Goal: Contribute content: Share content

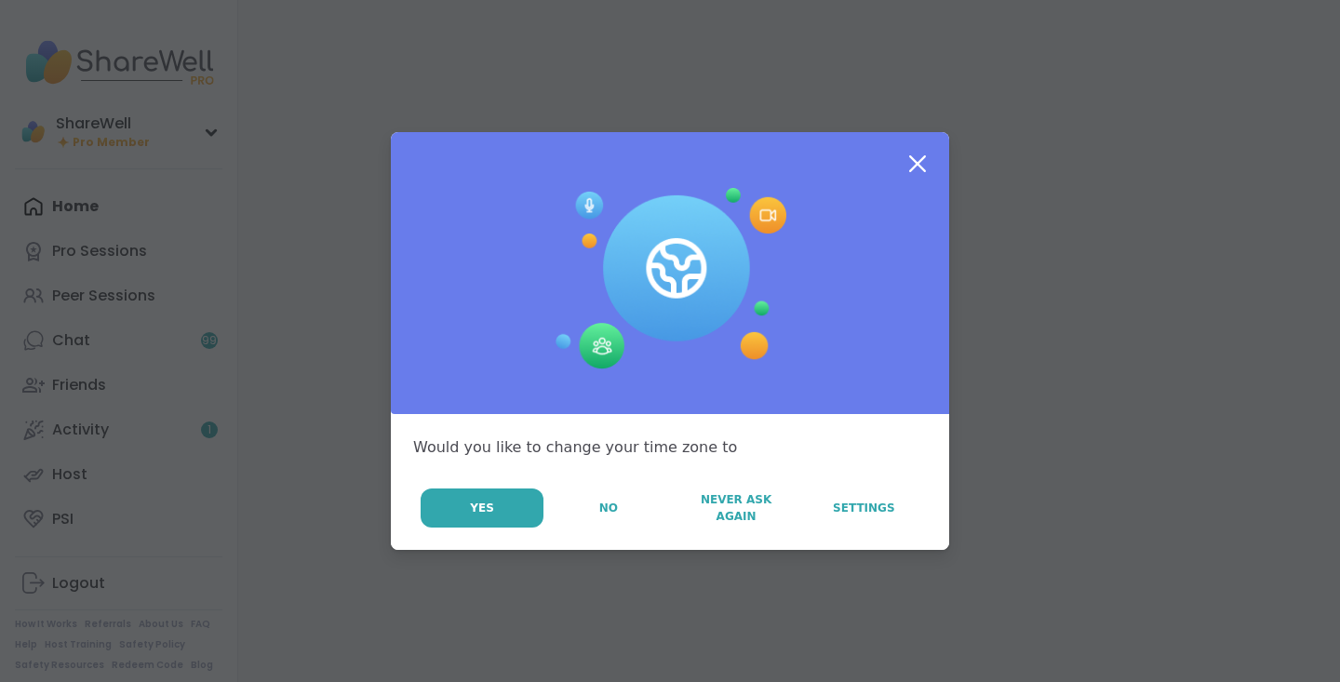
click at [917, 160] on icon at bounding box center [917, 163] width 33 height 33
click at [919, 163] on icon at bounding box center [917, 163] width 17 height 17
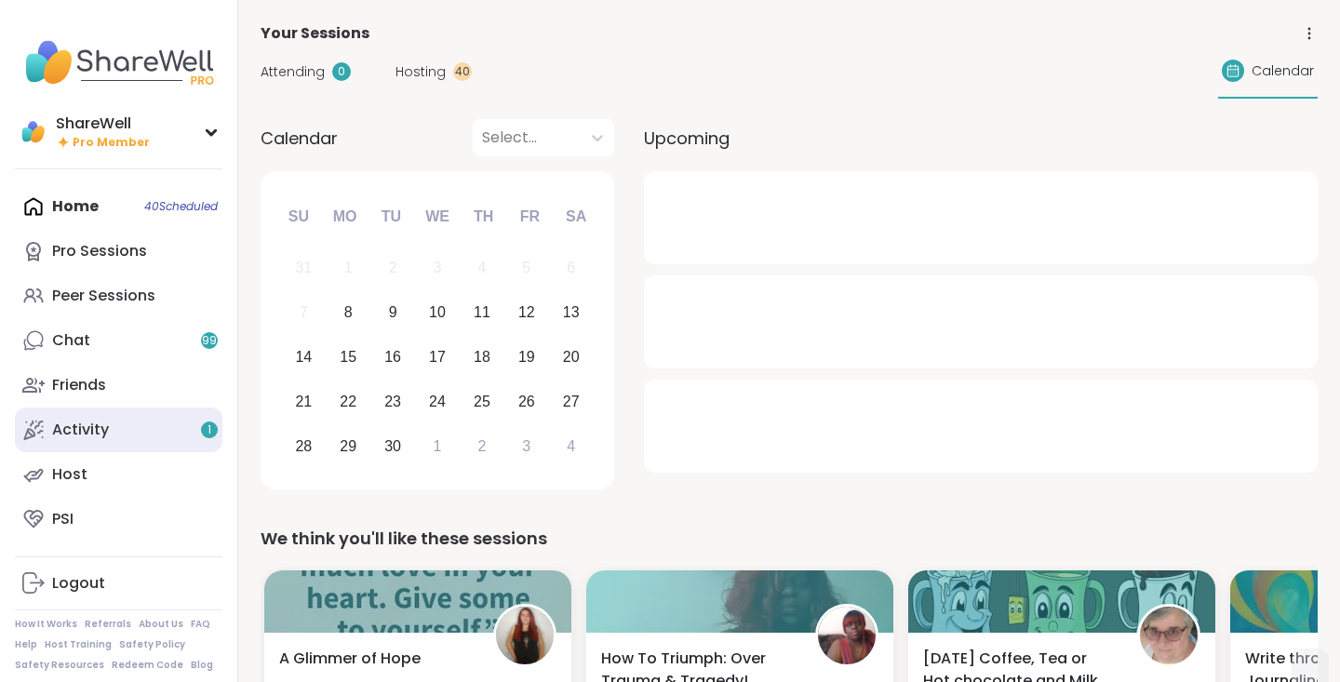
click at [96, 420] on div "Activity 1" at bounding box center [80, 430] width 57 height 20
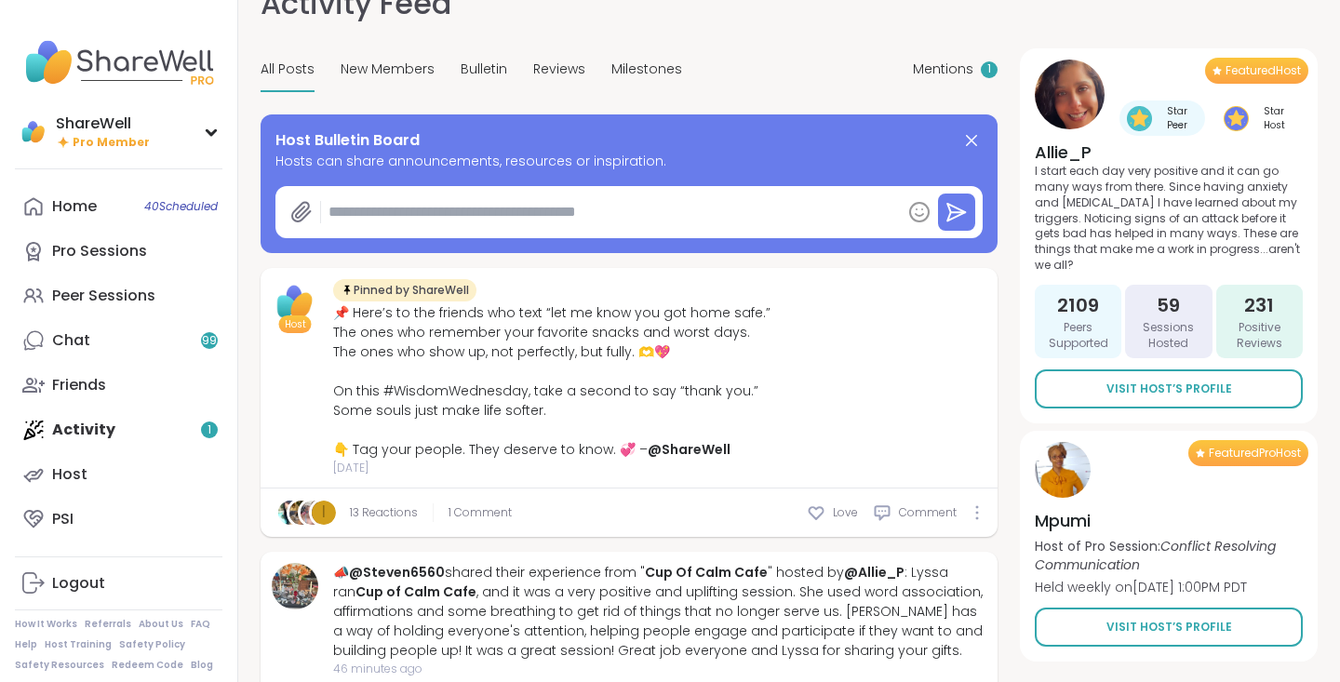
scroll to position [45, 0]
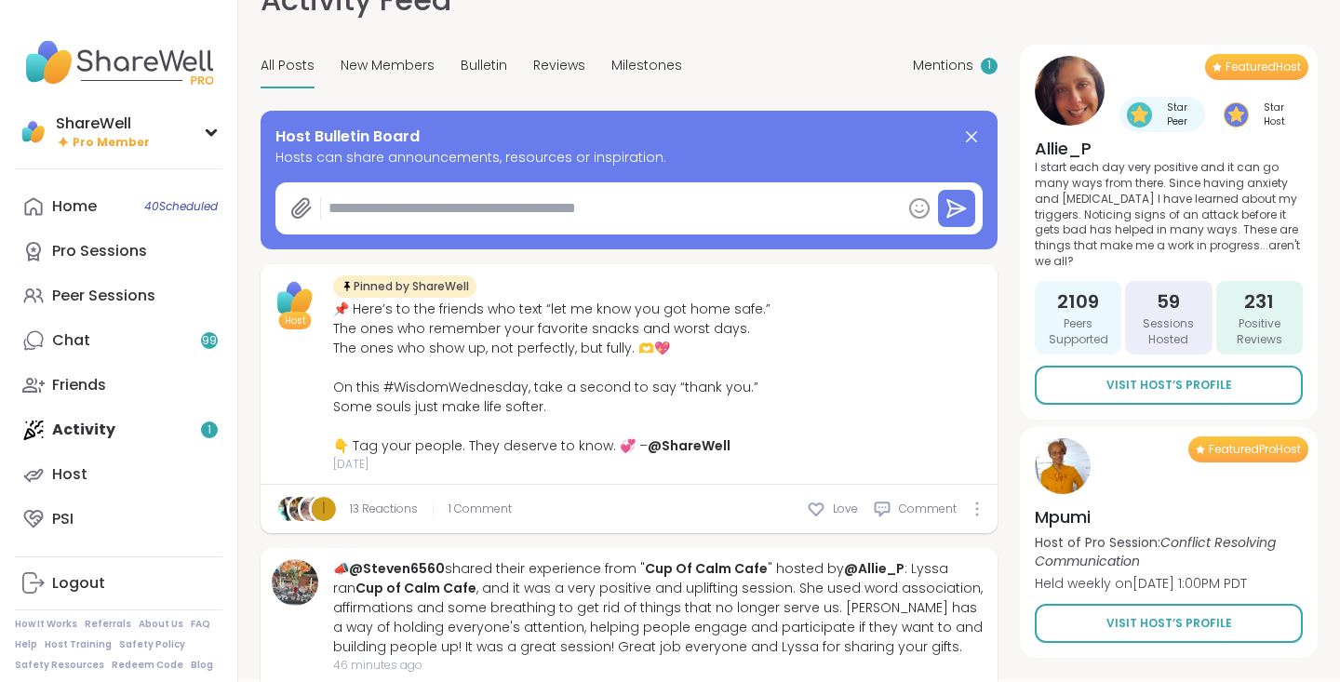
click at [516, 213] on textarea at bounding box center [611, 208] width 580 height 37
paste textarea "**********"
type textarea "*"
type textarea "**********"
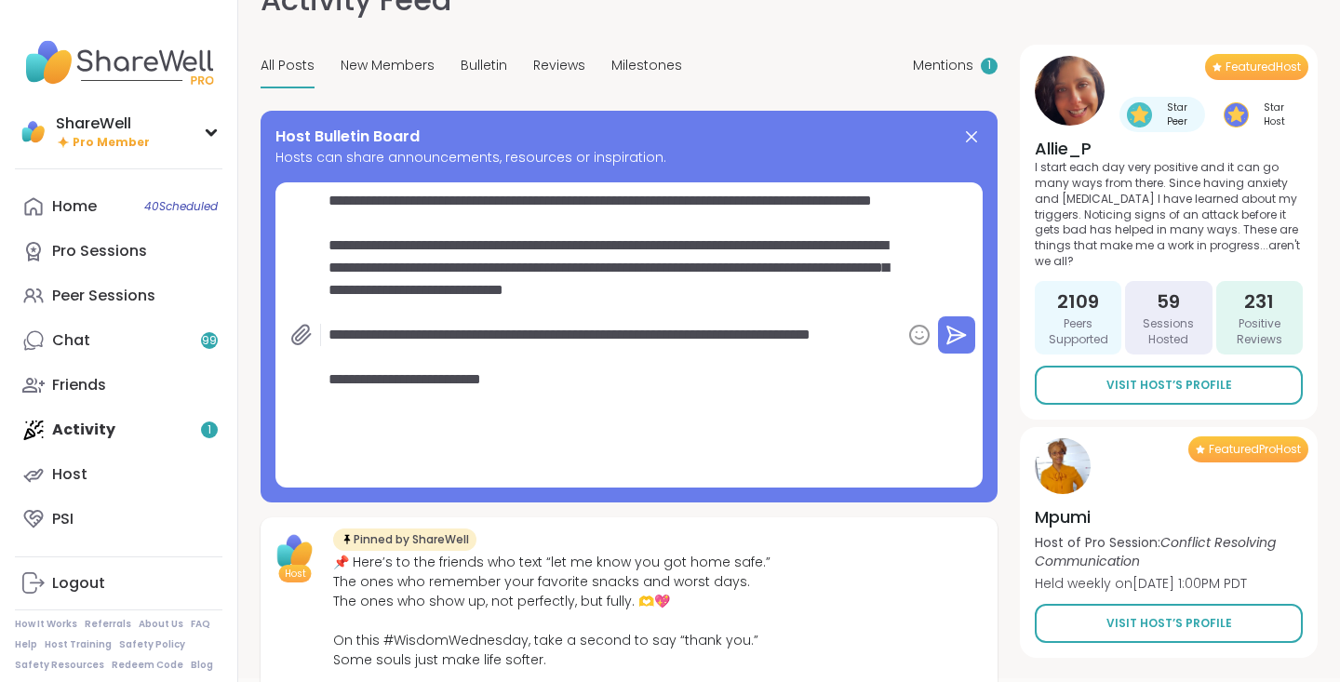
type textarea "*"
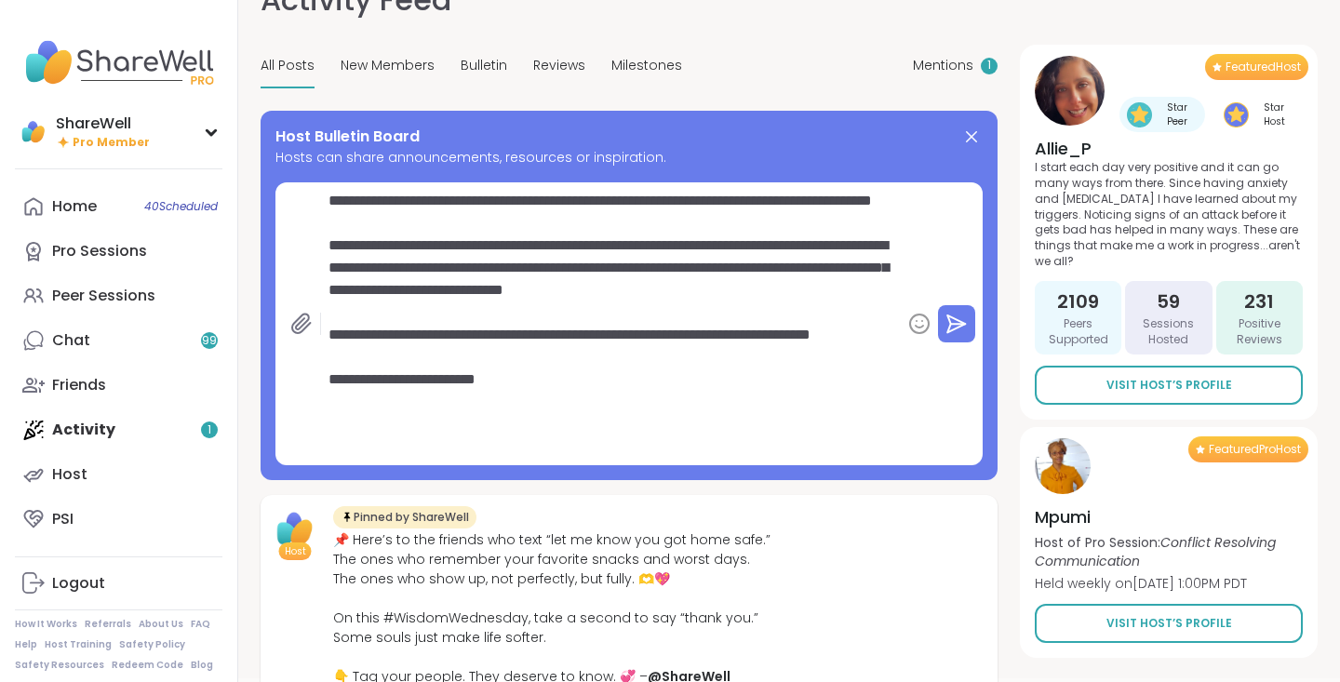
scroll to position [0, 0]
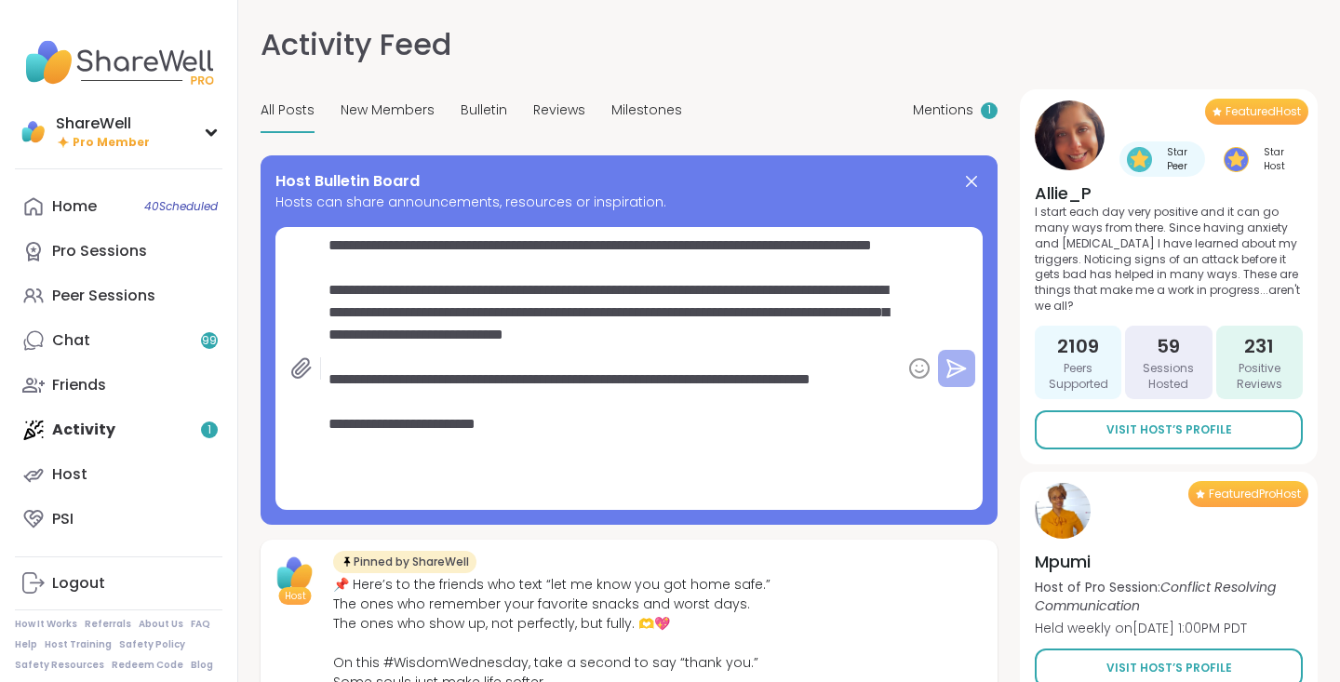
type textarea "**********"
click at [962, 371] on icon at bounding box center [956, 368] width 22 height 22
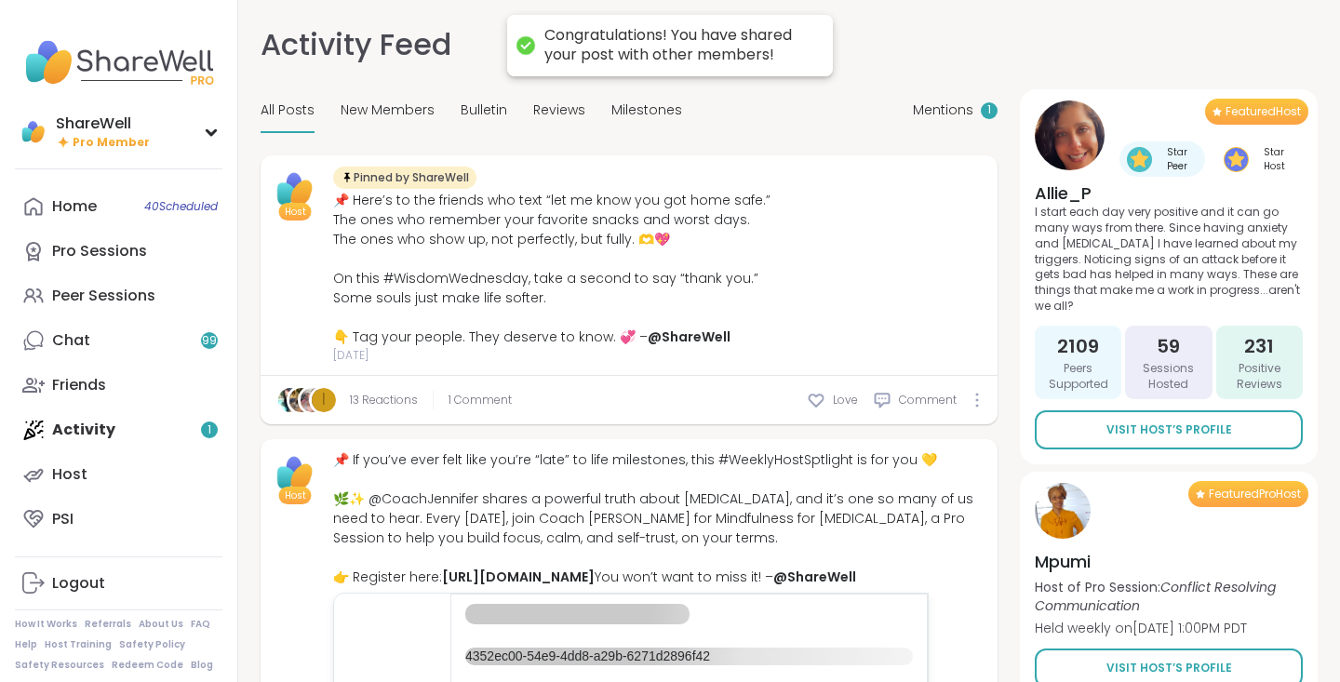
type textarea "*"
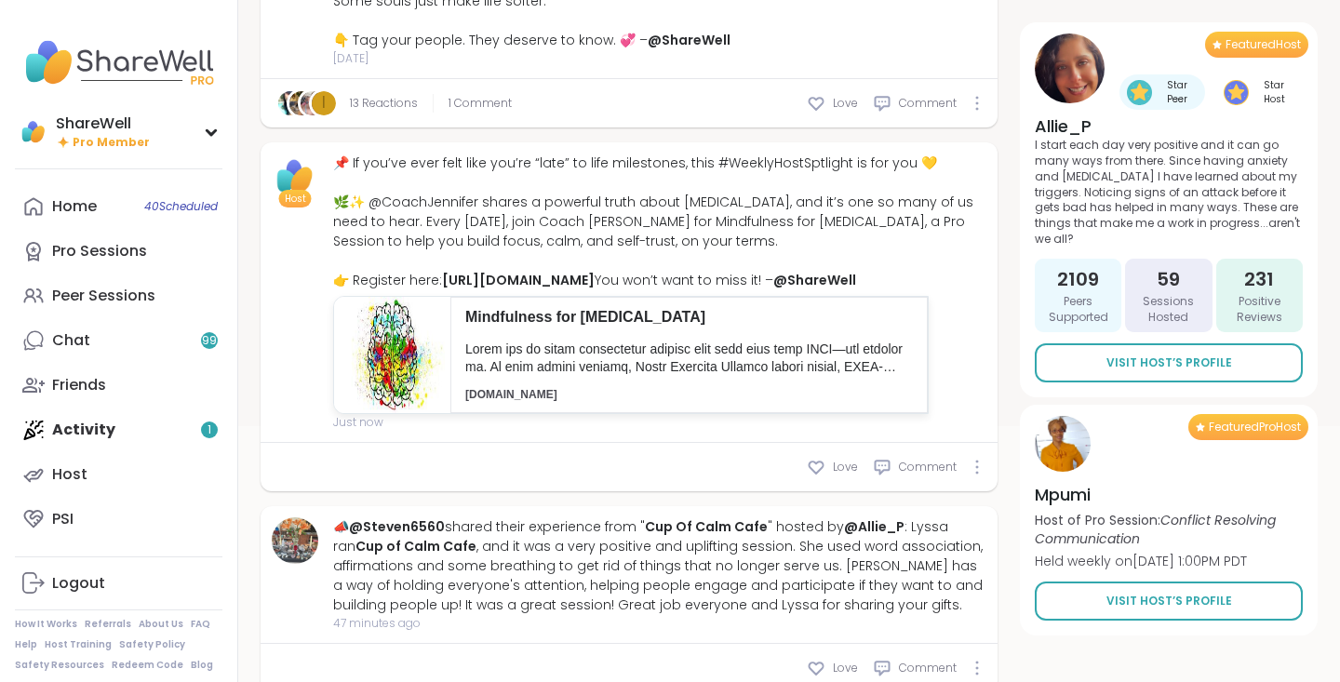
scroll to position [299, 0]
click at [980, 473] on div at bounding box center [976, 465] width 11 height 15
click at [1007, 507] on icon at bounding box center [1003, 498] width 19 height 19
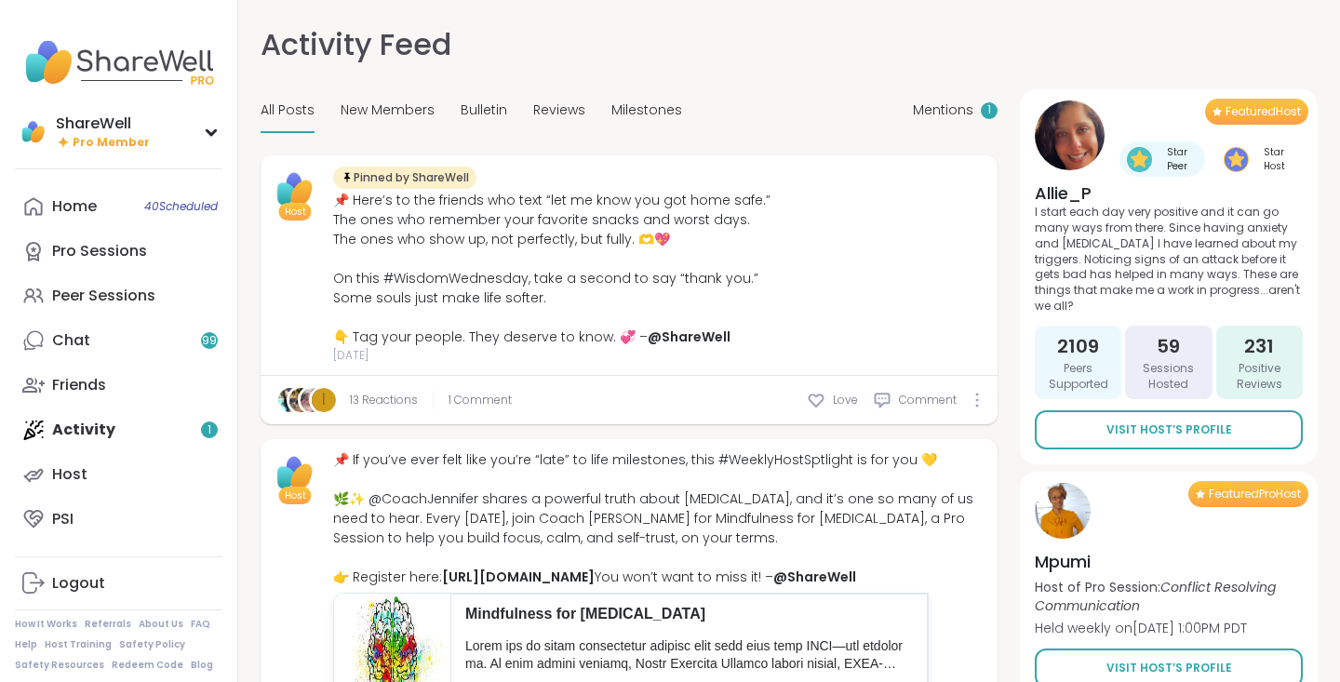
scroll to position [0, 0]
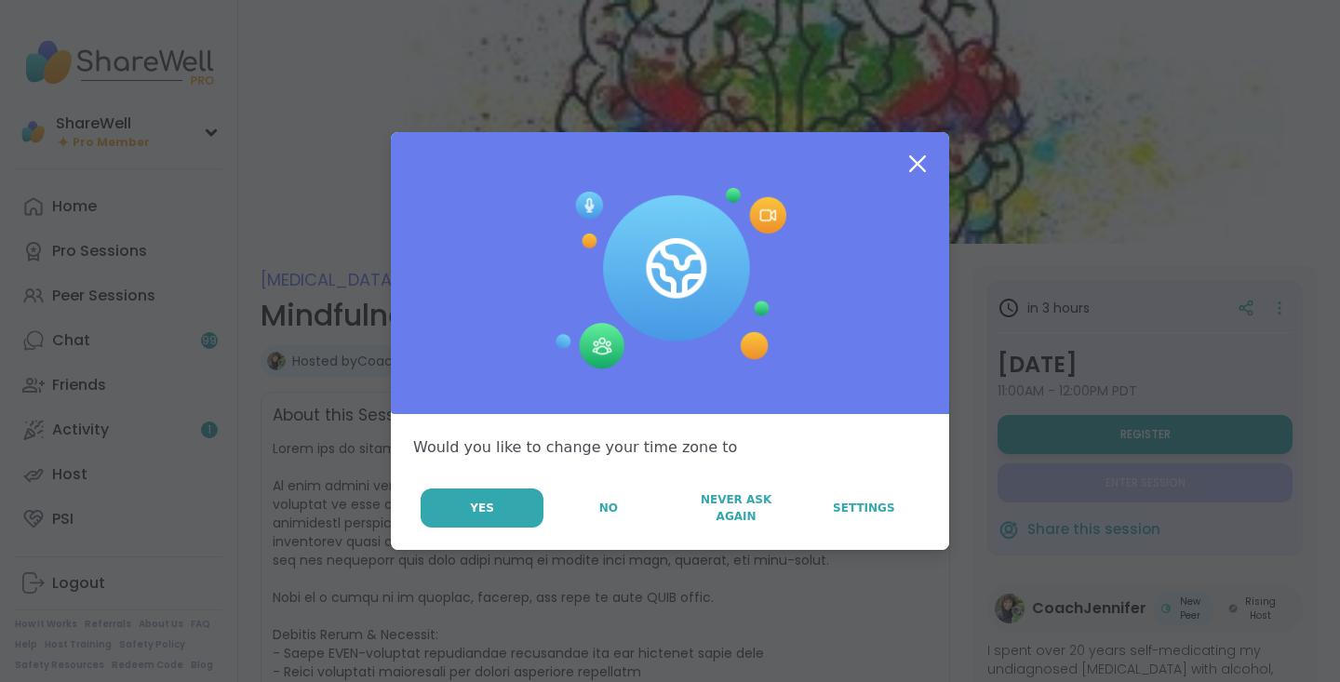
click at [925, 154] on icon at bounding box center [917, 163] width 33 height 33
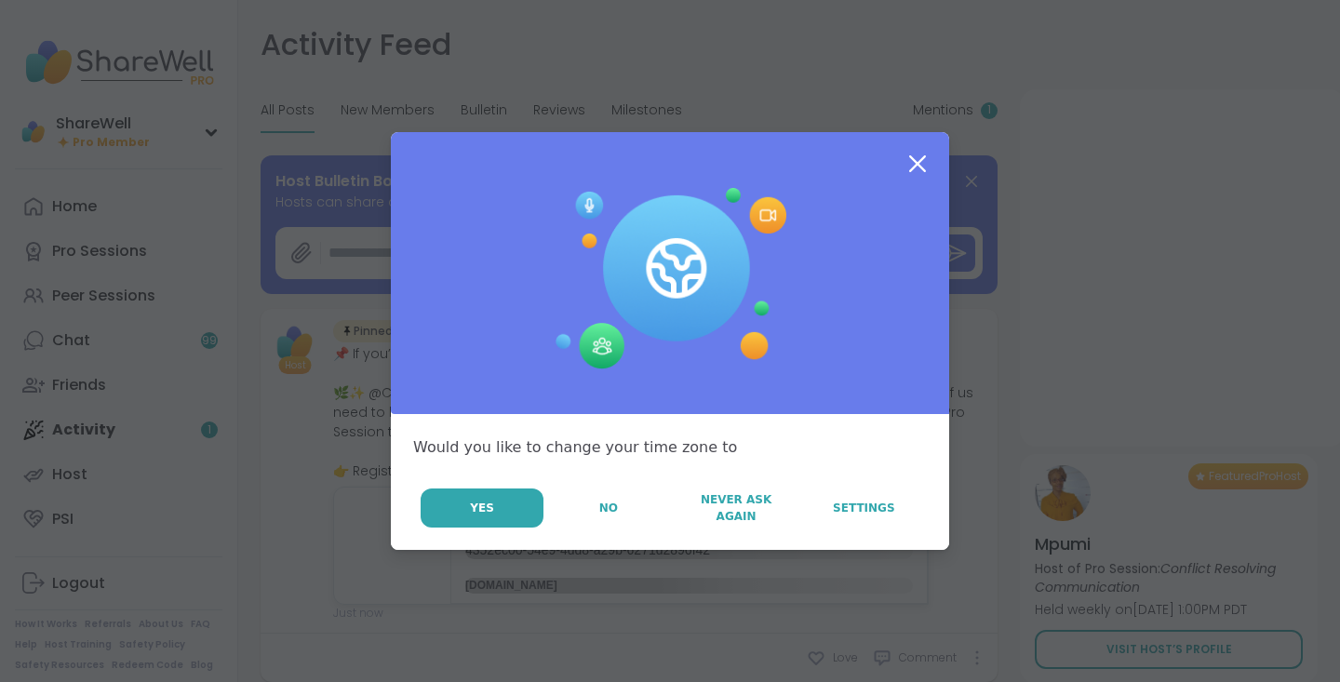
click at [917, 167] on icon at bounding box center [917, 163] width 33 height 33
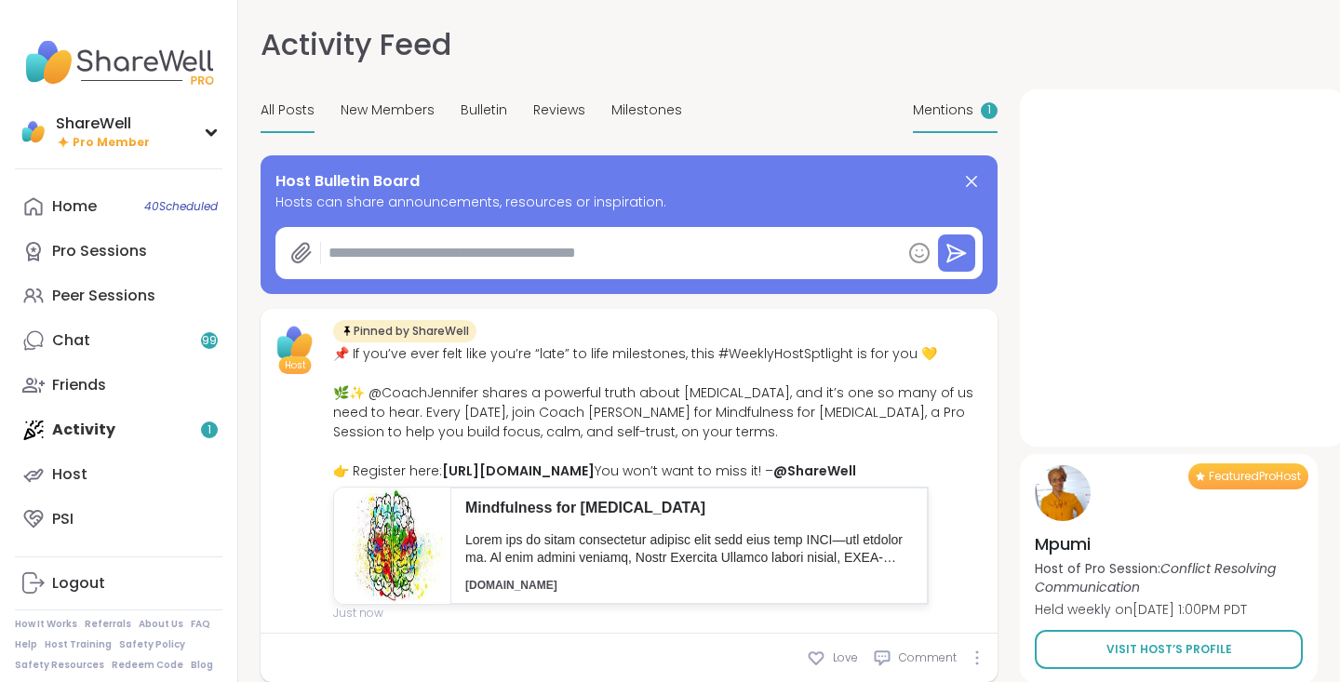
click at [955, 107] on span "Mentions" at bounding box center [943, 110] width 60 height 20
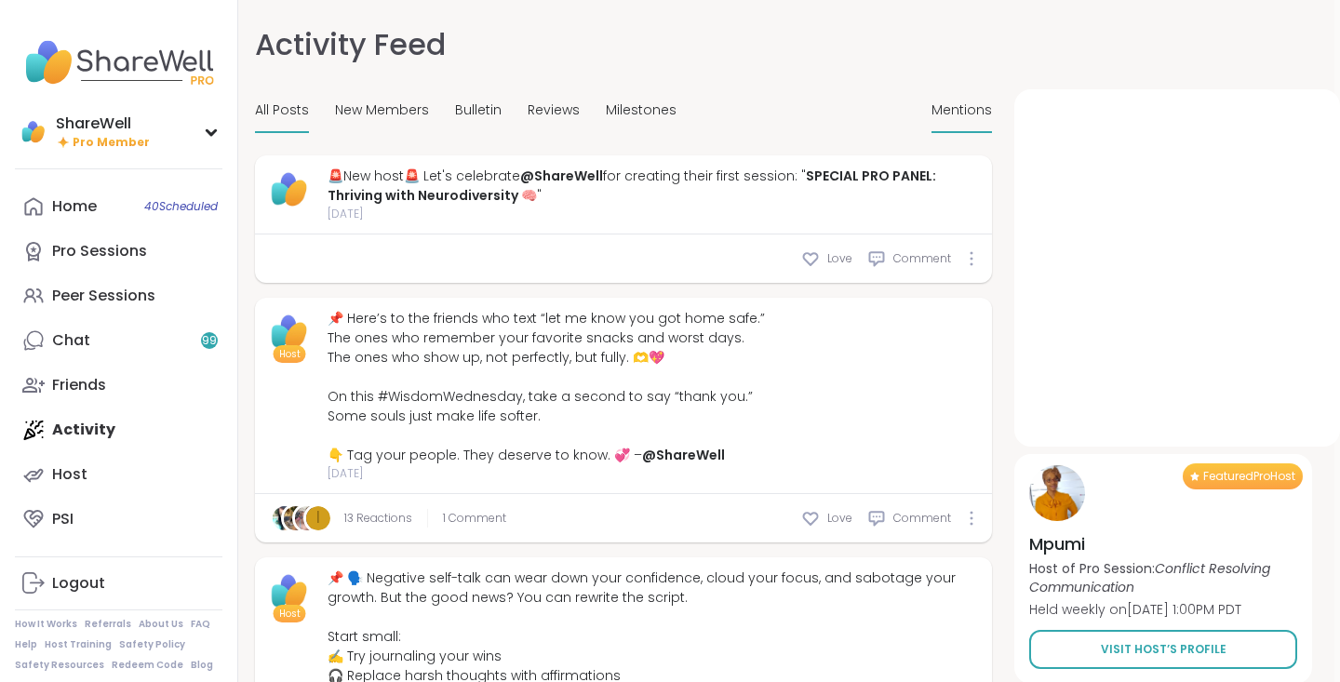
scroll to position [0, 6]
click at [276, 111] on span "All Posts" at bounding box center [282, 110] width 54 height 20
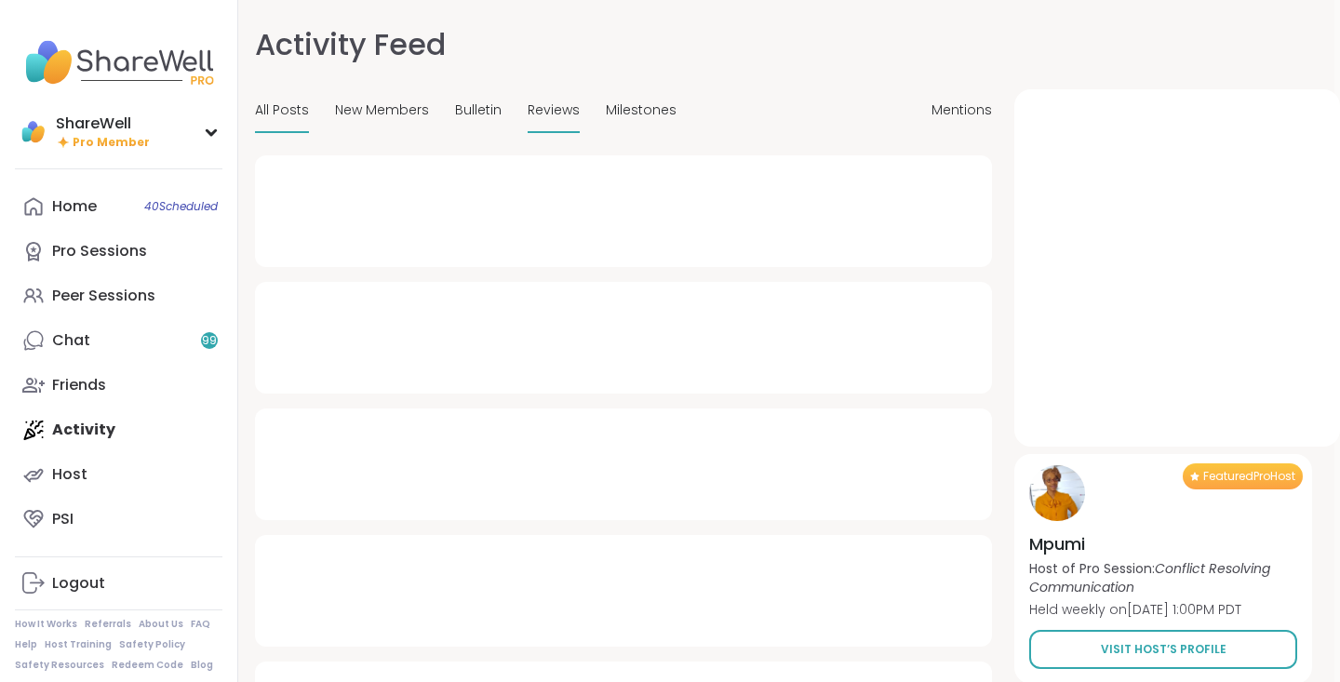
type textarea "*"
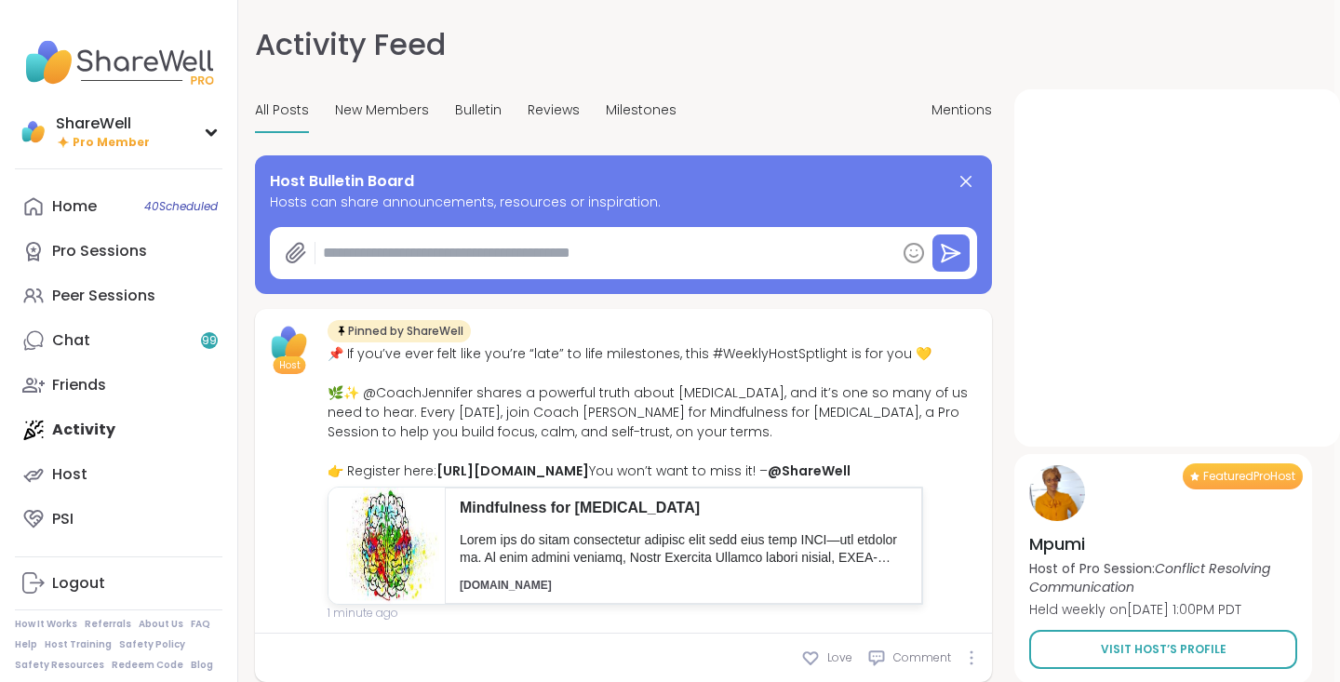
scroll to position [0, 6]
click at [954, 105] on span "Mentions" at bounding box center [961, 110] width 60 height 20
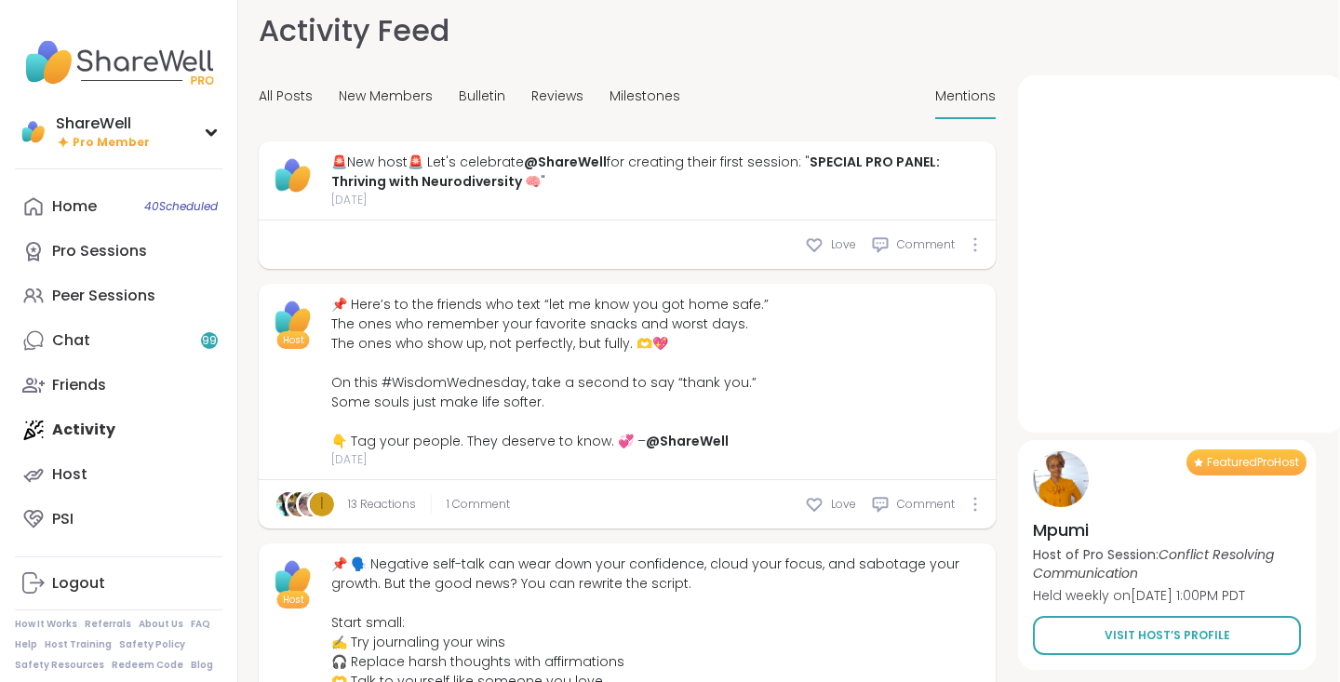
scroll to position [1, 2]
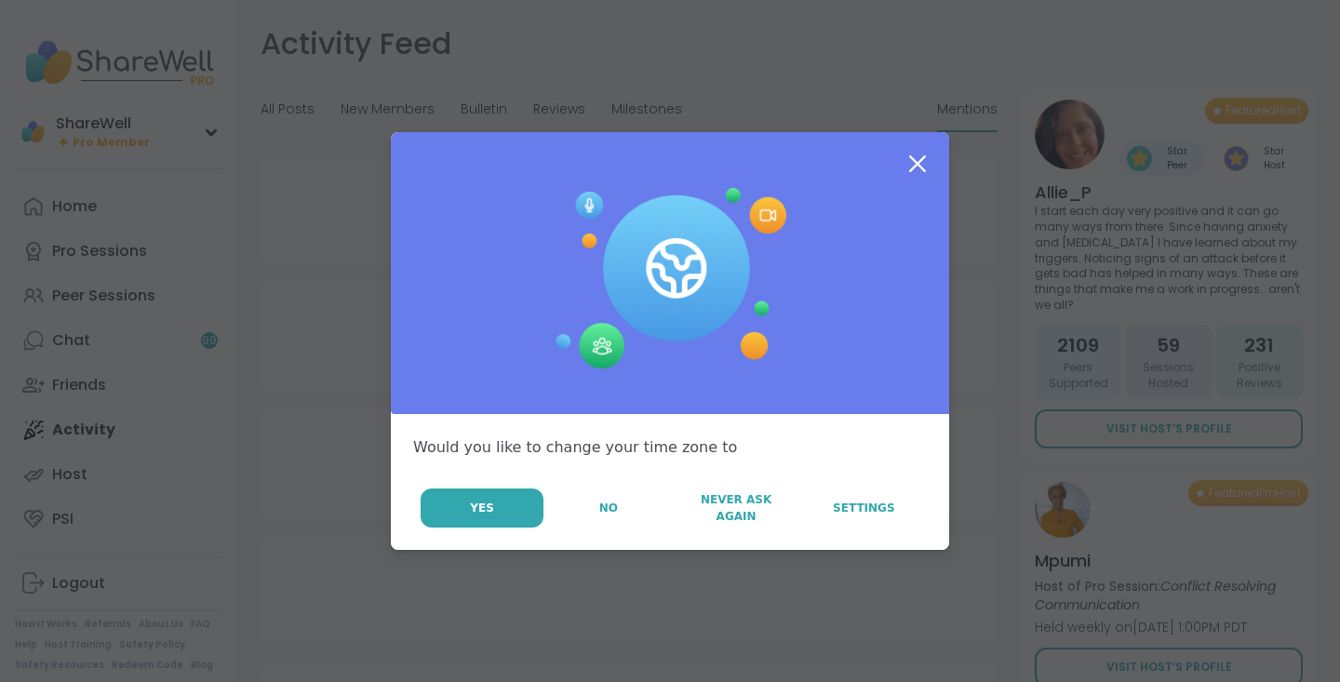
click at [911, 161] on icon at bounding box center [917, 163] width 33 height 33
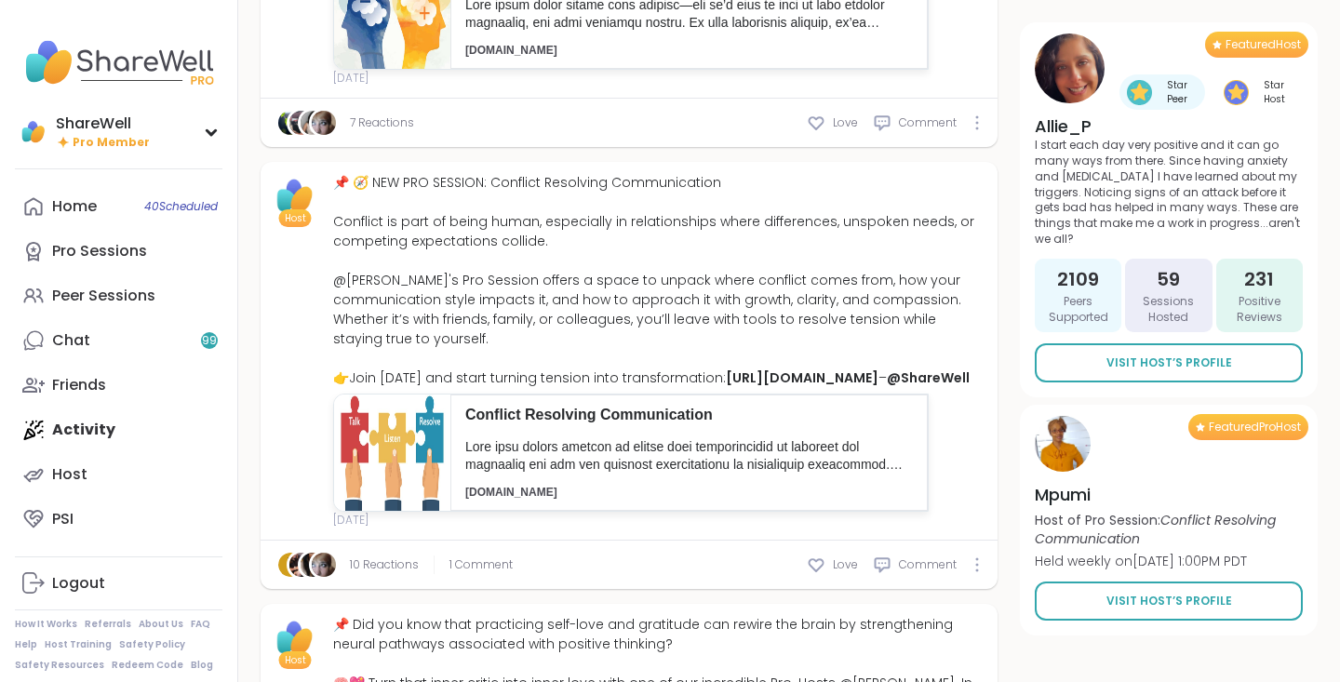
scroll to position [3841, 0]
